Goal: Submit feedback/report problem

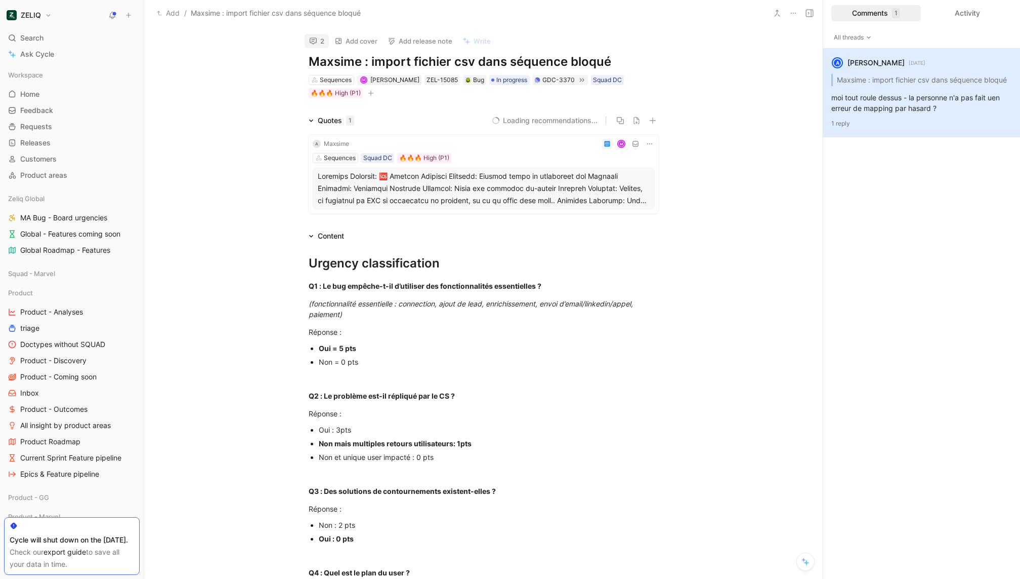
scroll to position [7, 0]
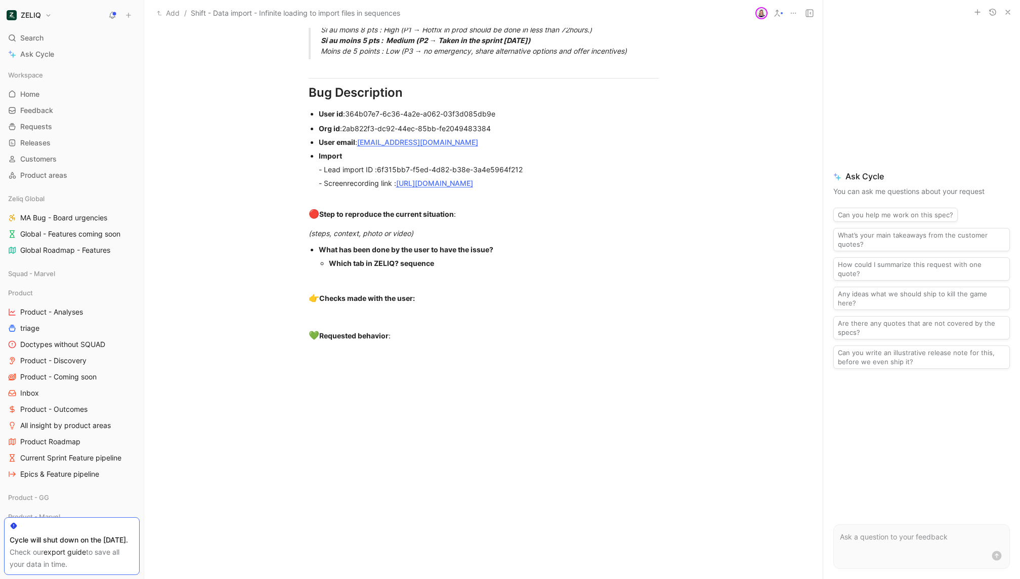
scroll to position [675, 0]
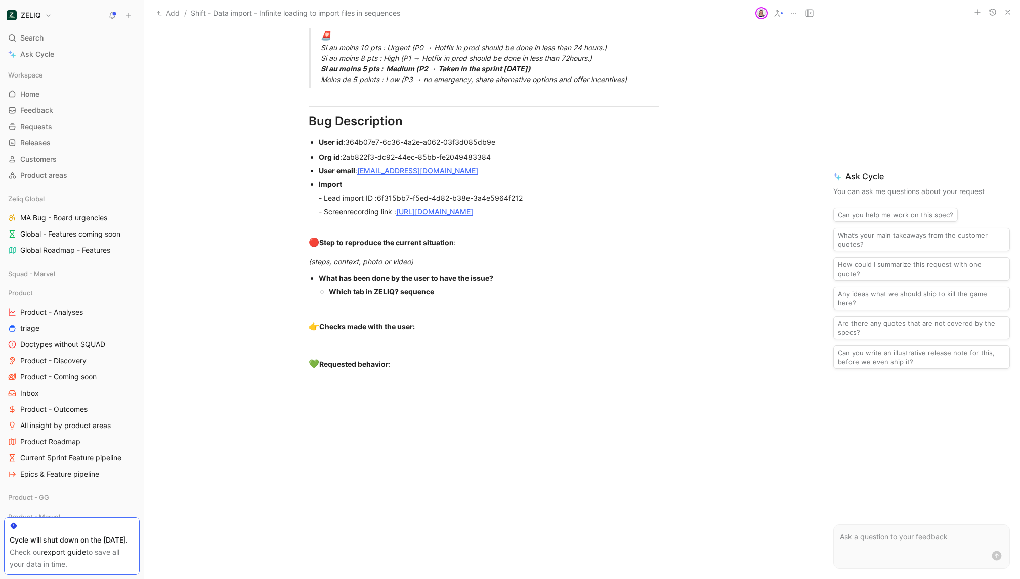
click at [473, 211] on link "[URL][DOMAIN_NAME]" at bounding box center [434, 211] width 77 height 9
click at [575, 249] on p "🔴 Step to reproduce the current situation :" at bounding box center [484, 242] width 389 height 19
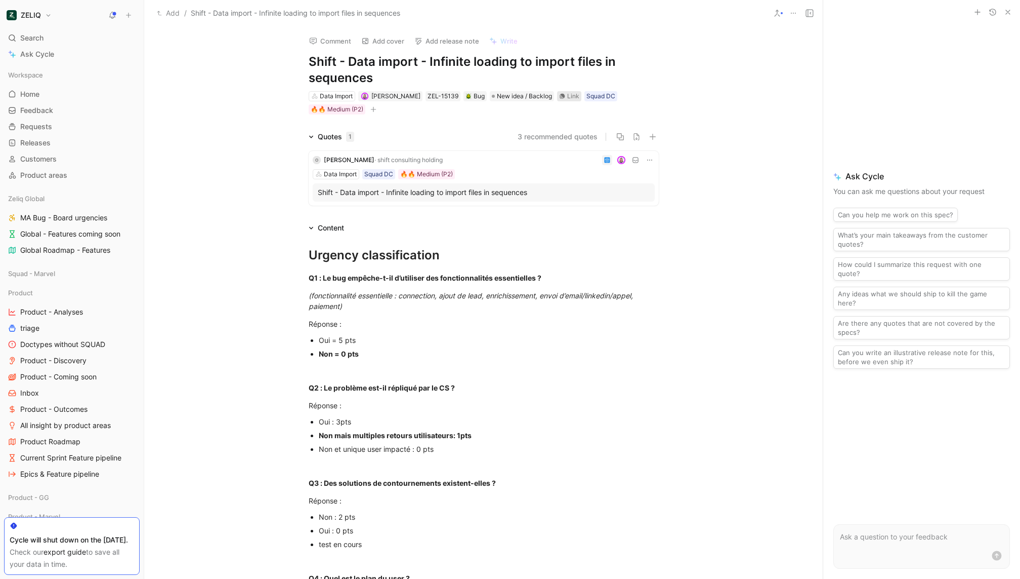
click at [567, 98] on div "Link" at bounding box center [573, 96] width 12 height 10
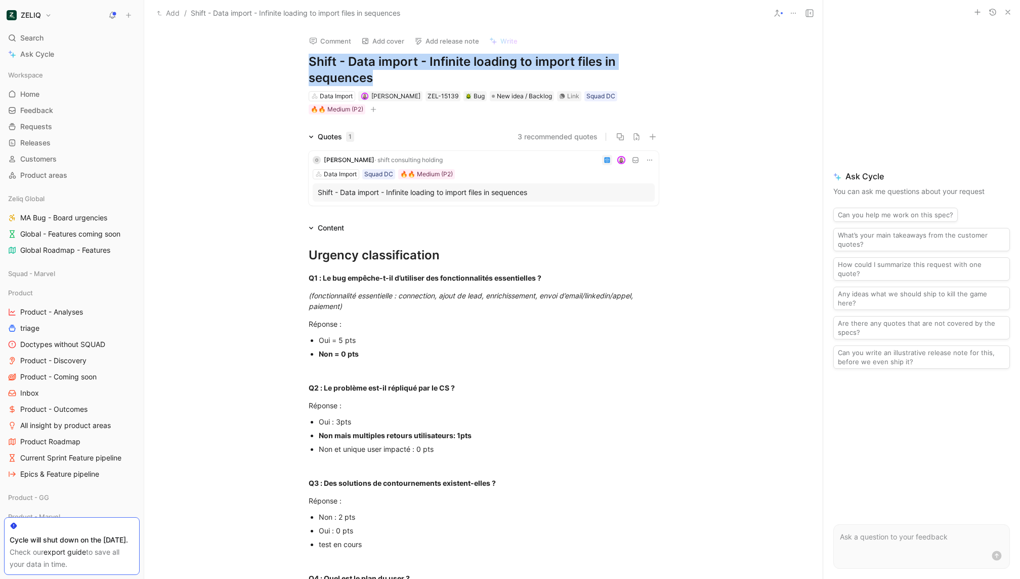
drag, startPoint x: 399, startPoint y: 71, endPoint x: 270, endPoint y: 63, distance: 128.8
copy h1 "Shift - Data import - Infinite loading to import files in sequences"
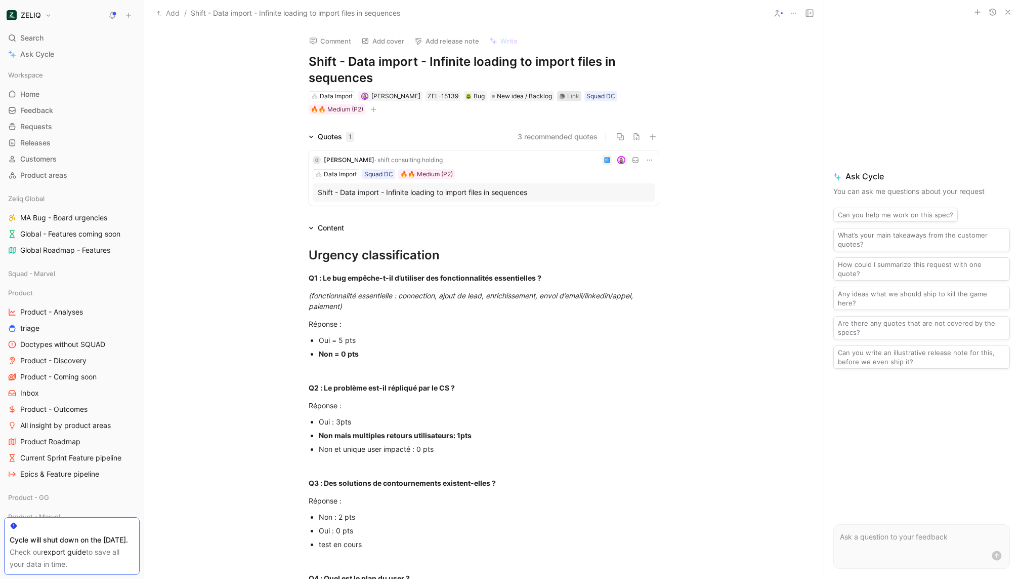
click at [567, 91] on div "Link" at bounding box center [573, 96] width 12 height 10
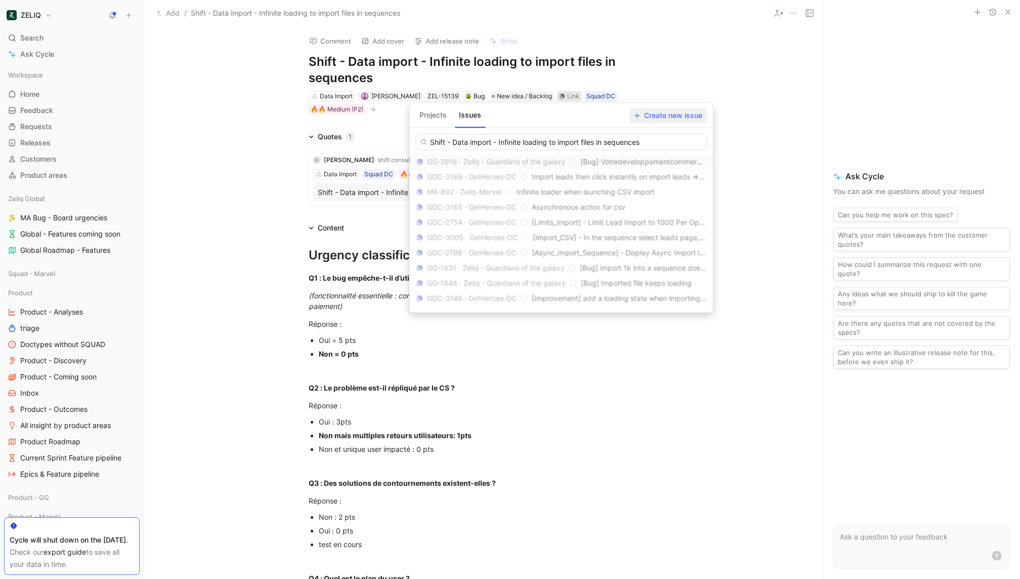
type input "Shift - Data import - Infinite loading to import files in sequences"
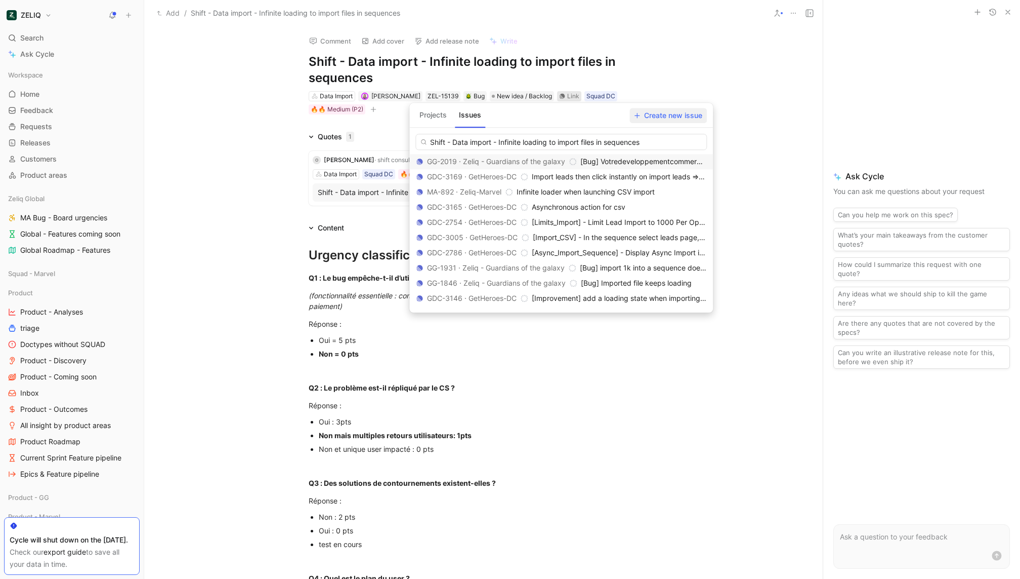
click at [667, 118] on span "Create new issue" at bounding box center [668, 115] width 68 height 12
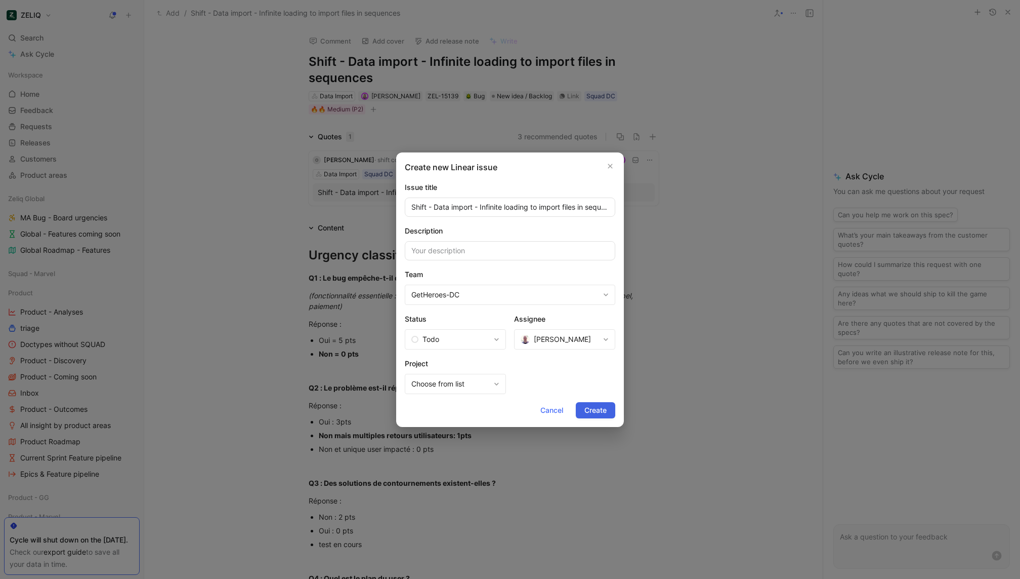
click at [592, 408] on span "Create" at bounding box center [596, 410] width 22 height 12
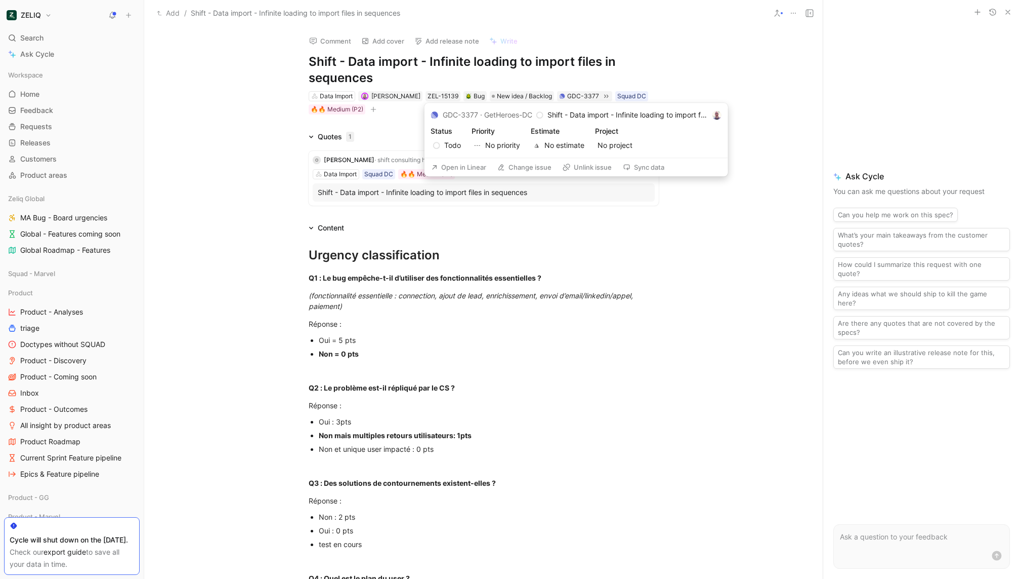
click at [445, 167] on button "Open in Linear" at bounding box center [459, 167] width 64 height 14
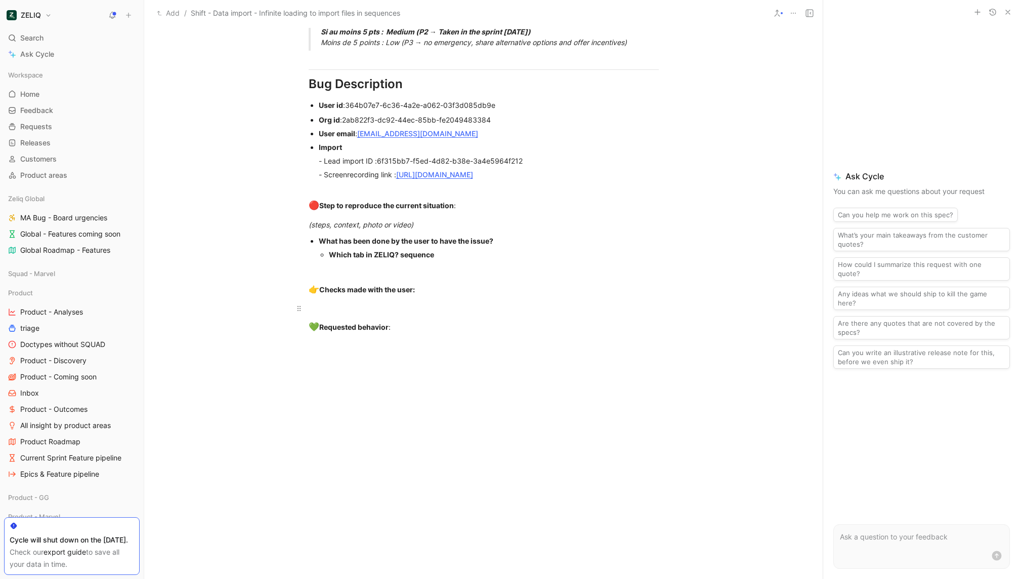
scroll to position [699, 0]
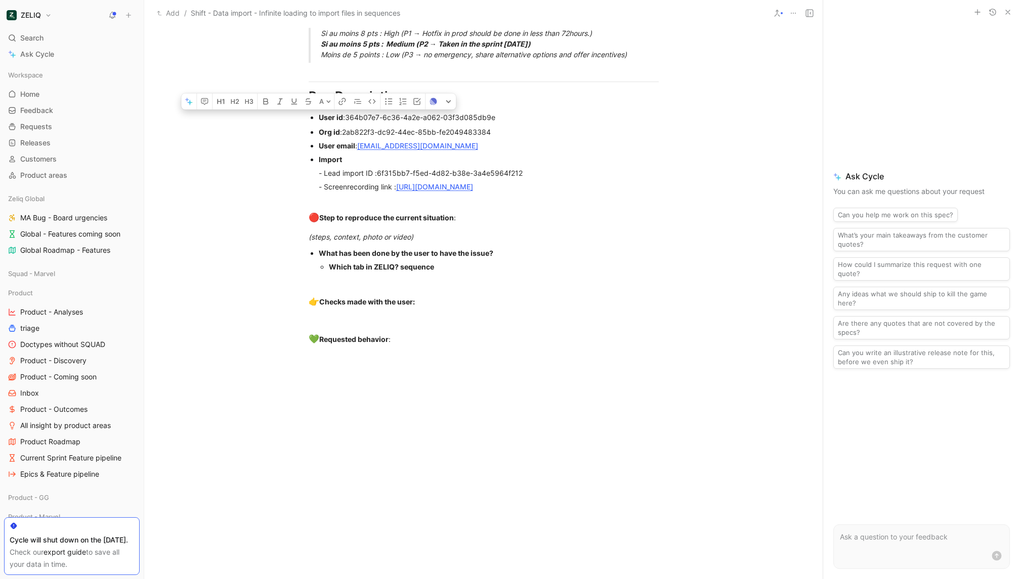
click at [230, 390] on div at bounding box center [483, 462] width 679 height 174
click at [45, 47] on link "Ask Cycle" at bounding box center [72, 54] width 136 height 15
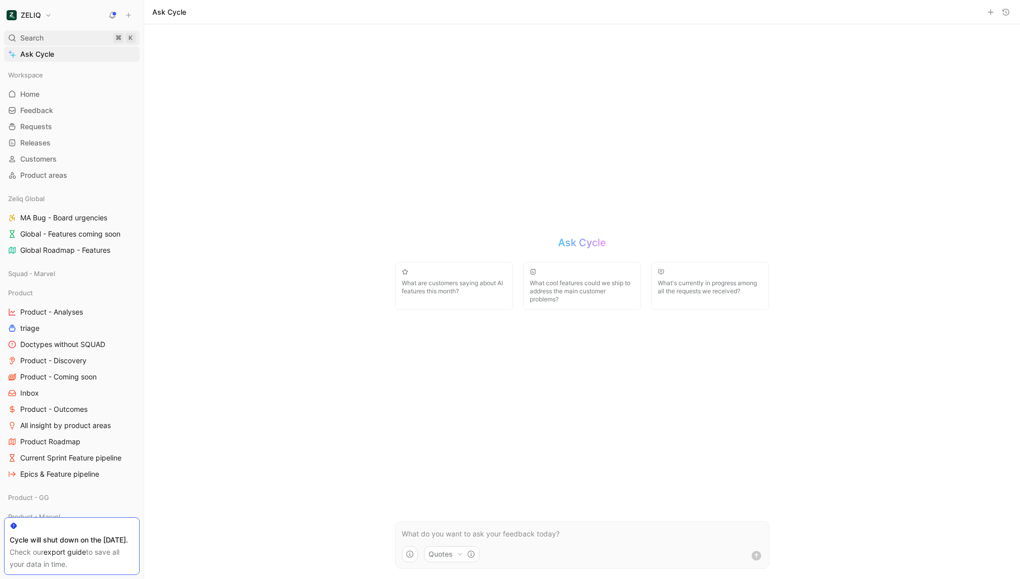
click at [50, 42] on div "Search ⌘ K" at bounding box center [72, 37] width 136 height 15
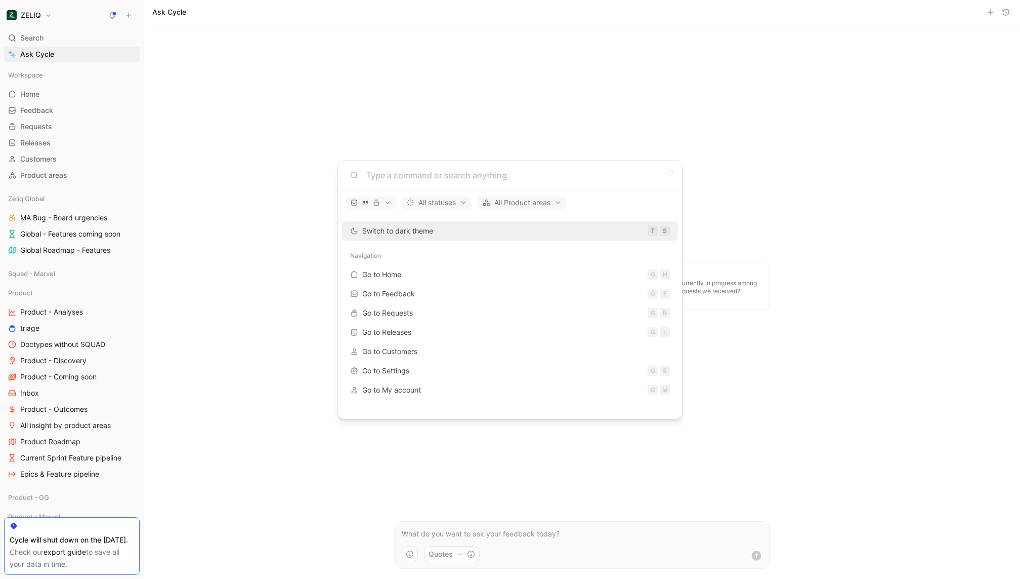
click at [98, 7] on body "ZELIQ Search ⌘ K Ask Cycle Workspace Home G then H Feedback G then F Requests G…" at bounding box center [510, 289] width 1020 height 579
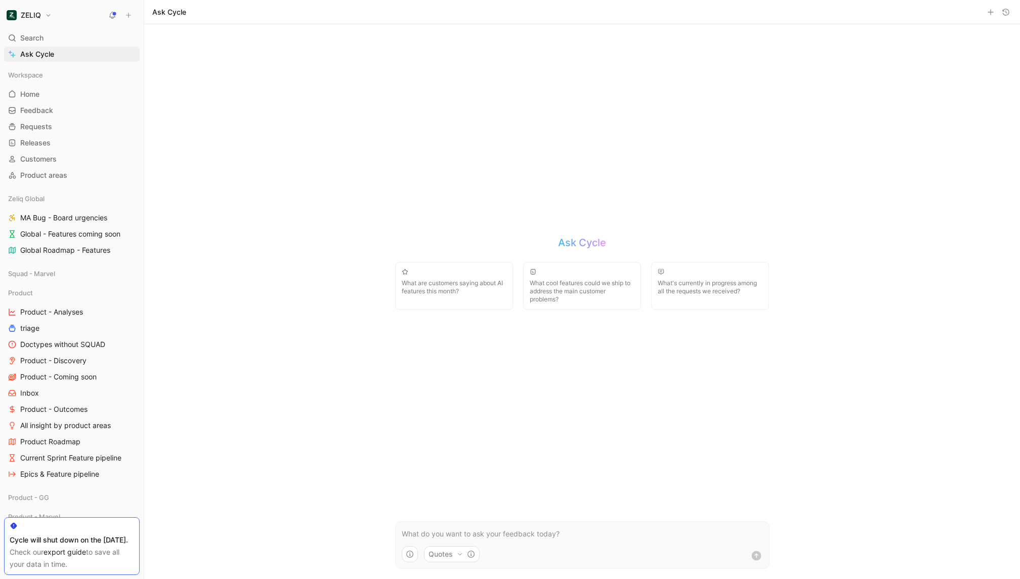
click at [107, 8] on button at bounding box center [112, 15] width 14 height 14
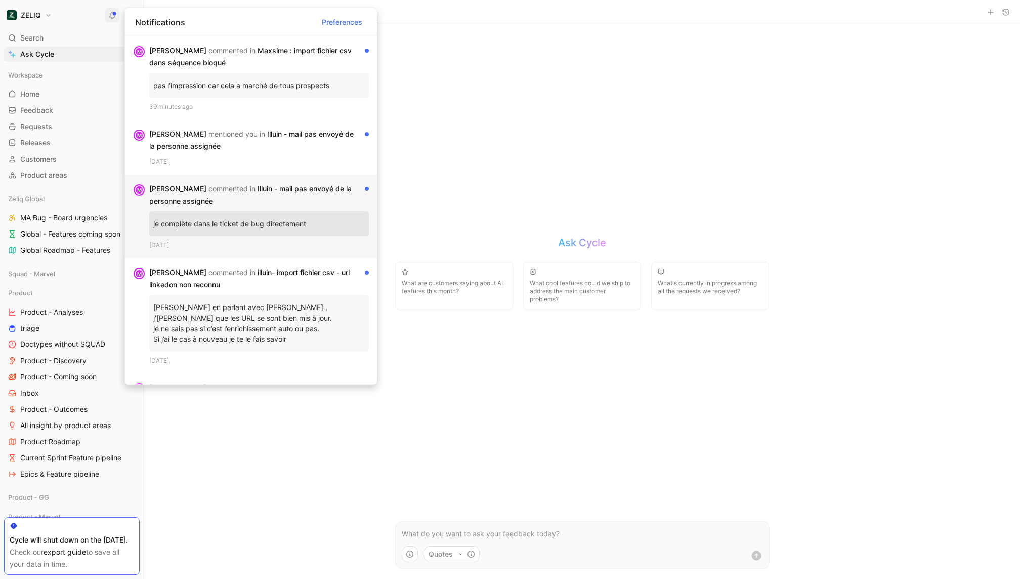
click at [310, 192] on div "[PERSON_NAME] commented in Illuin - mail pas envoyé de la personne assignée" at bounding box center [255, 195] width 212 height 24
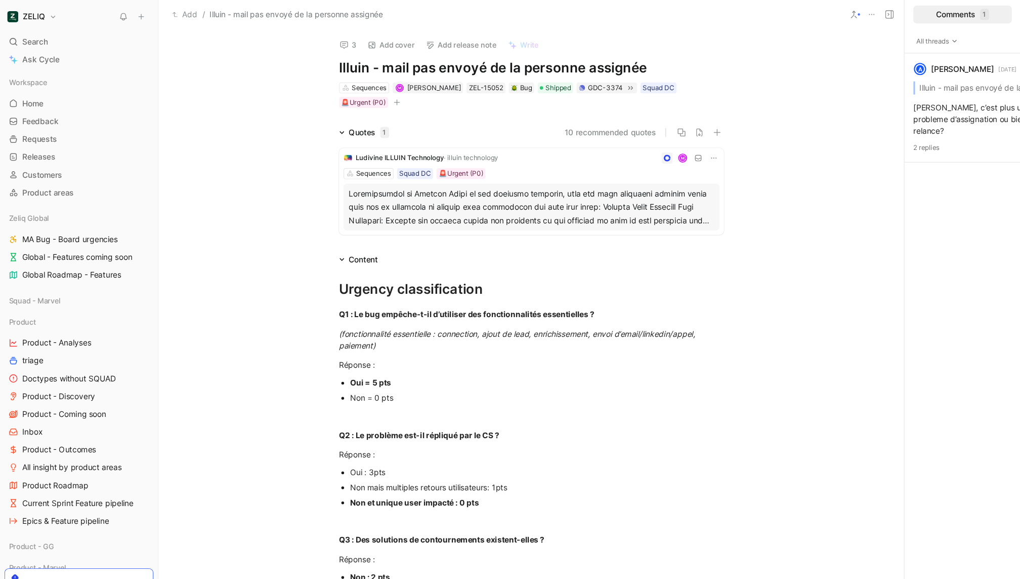
click at [323, 38] on button "3" at bounding box center [317, 41] width 24 height 14
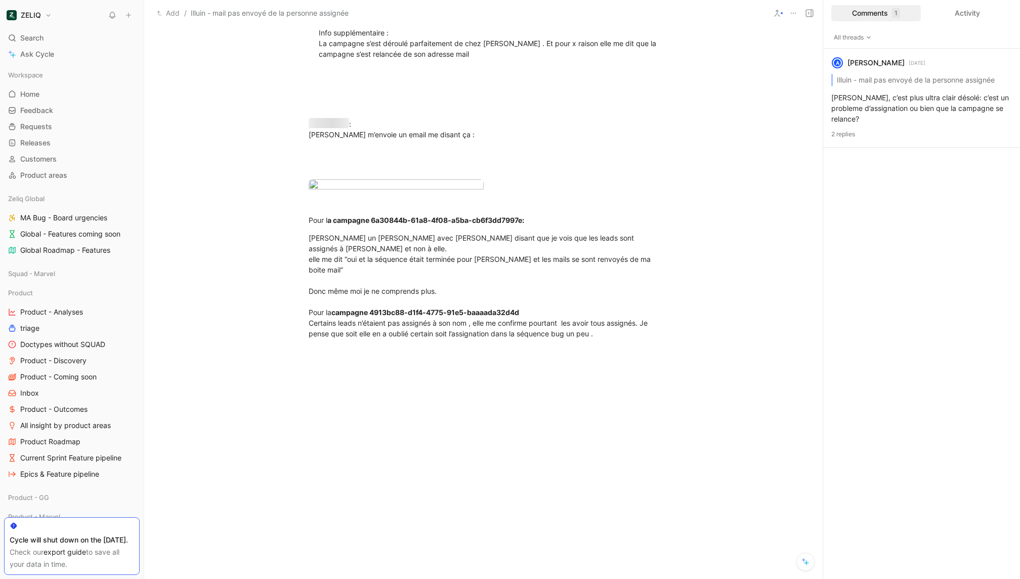
scroll to position [1103, 0]
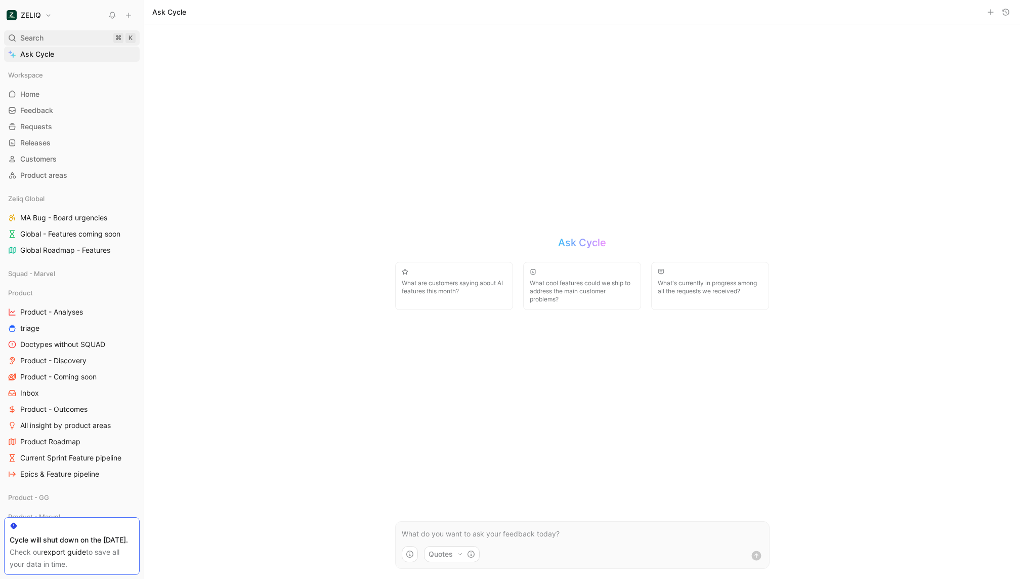
click at [46, 37] on div "Search ⌘ K" at bounding box center [72, 37] width 136 height 15
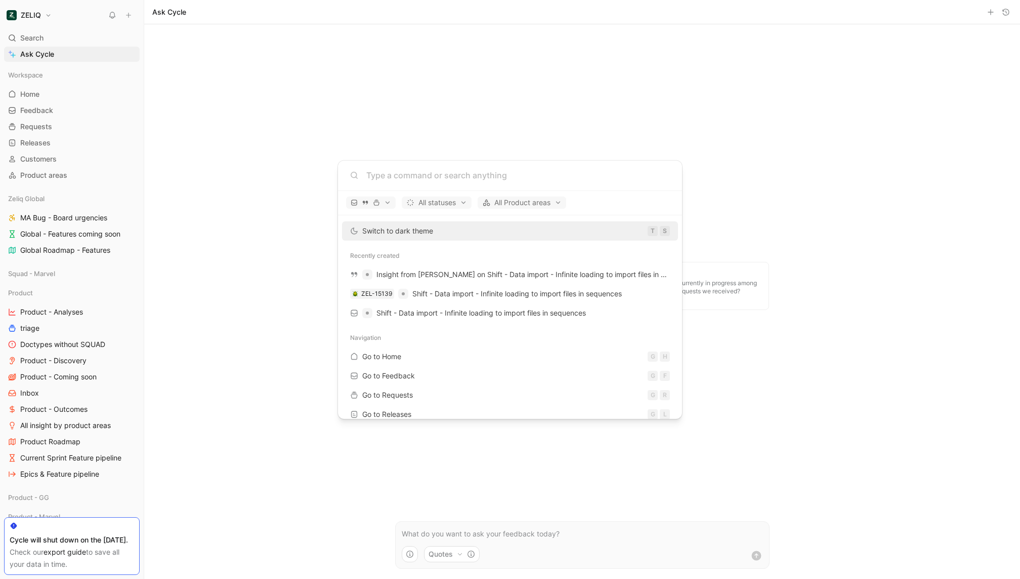
click at [99, 6] on body "ZELIQ Search ⌘ K Ask Cycle Workspace Home G then H Feedback G then F Requests G…" at bounding box center [510, 289] width 1020 height 579
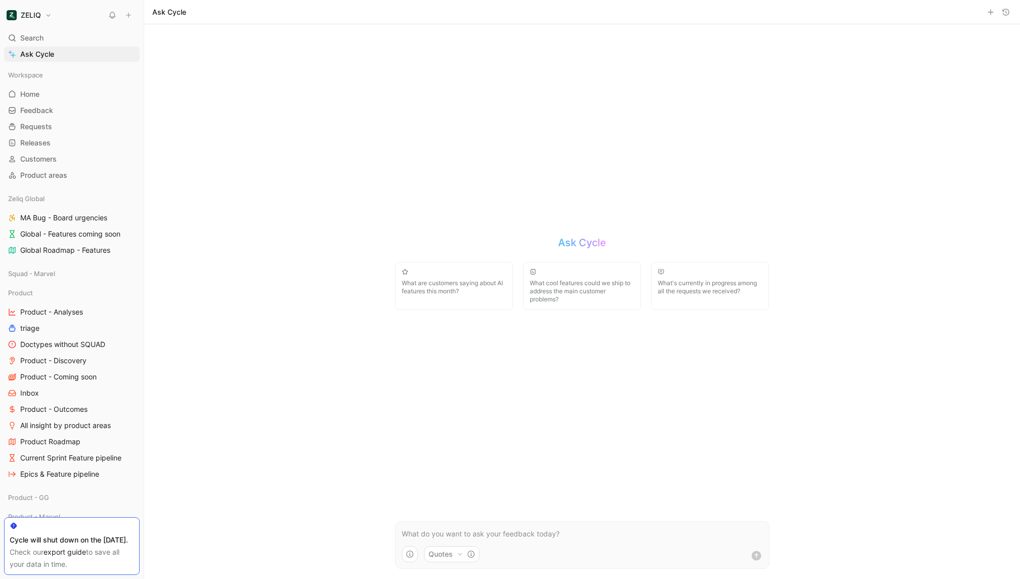
click at [103, 9] on div "ZELIQ" at bounding box center [70, 15] width 132 height 14
click at [107, 10] on button at bounding box center [112, 15] width 14 height 14
